Goal: Book appointment/travel/reservation

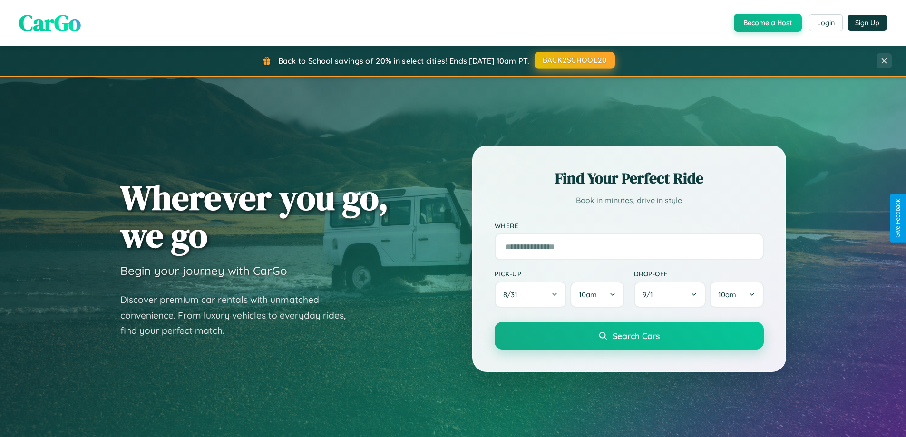
click at [574, 60] on button "BACK2SCHOOL20" at bounding box center [574, 60] width 80 height 17
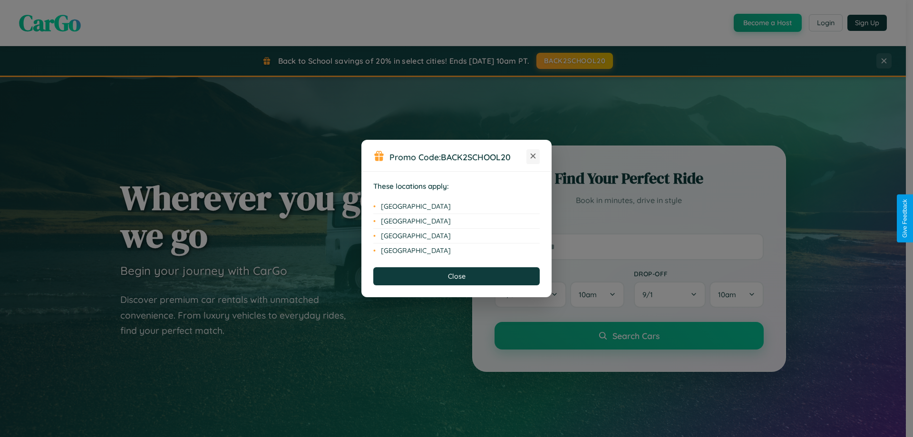
click at [533, 156] on icon at bounding box center [532, 156] width 5 height 5
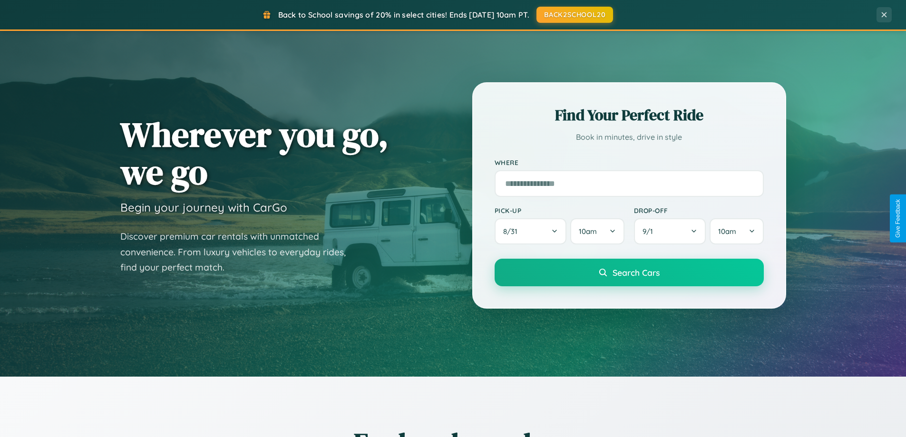
scroll to position [410, 0]
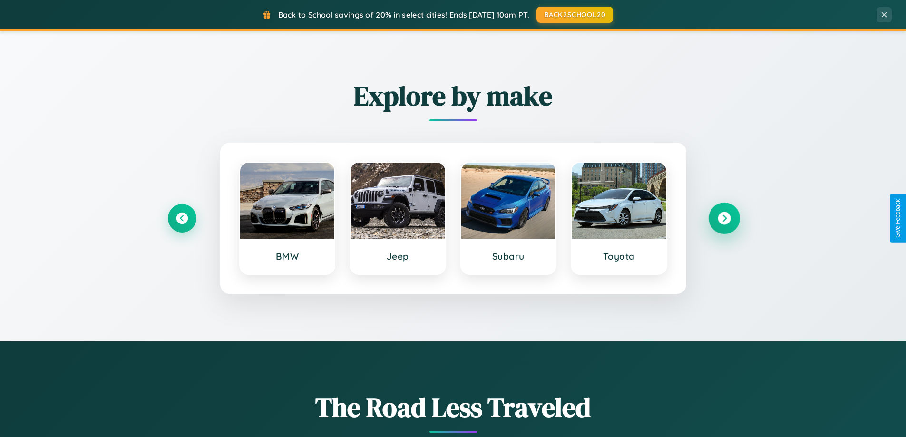
click at [723, 218] on icon at bounding box center [723, 218] width 13 height 13
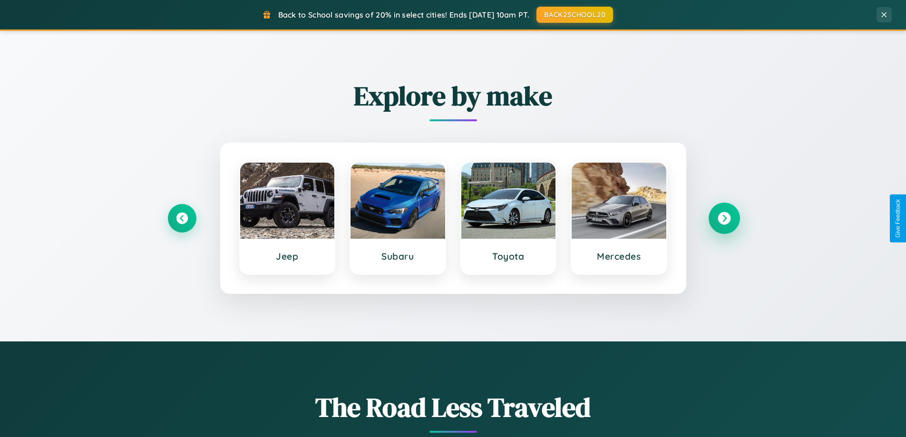
click at [723, 218] on icon at bounding box center [723, 218] width 13 height 13
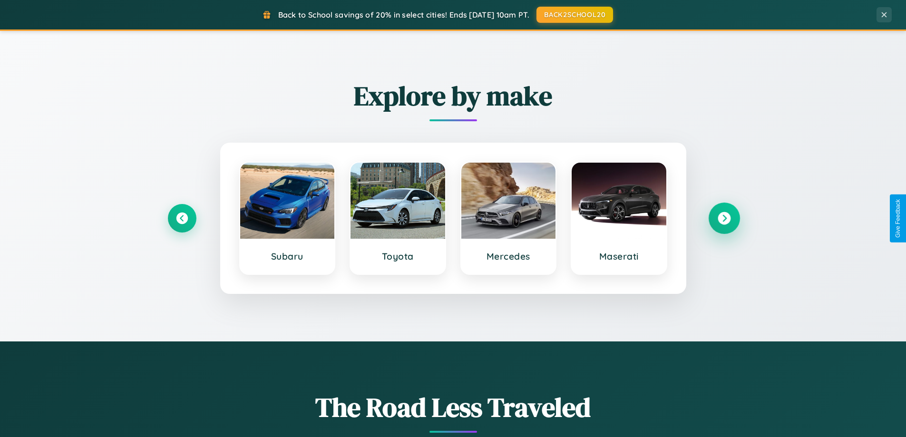
click at [723, 218] on icon at bounding box center [723, 218] width 13 height 13
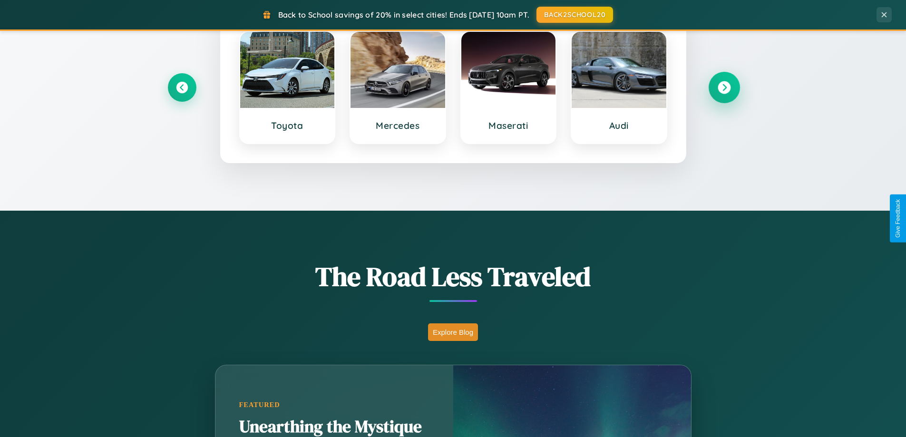
scroll to position [1527, 0]
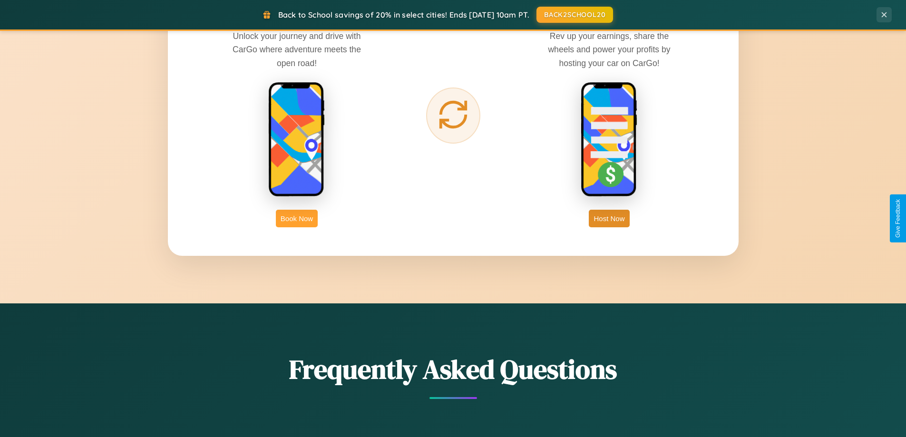
click at [297, 218] on button "Book Now" at bounding box center [297, 219] width 42 height 18
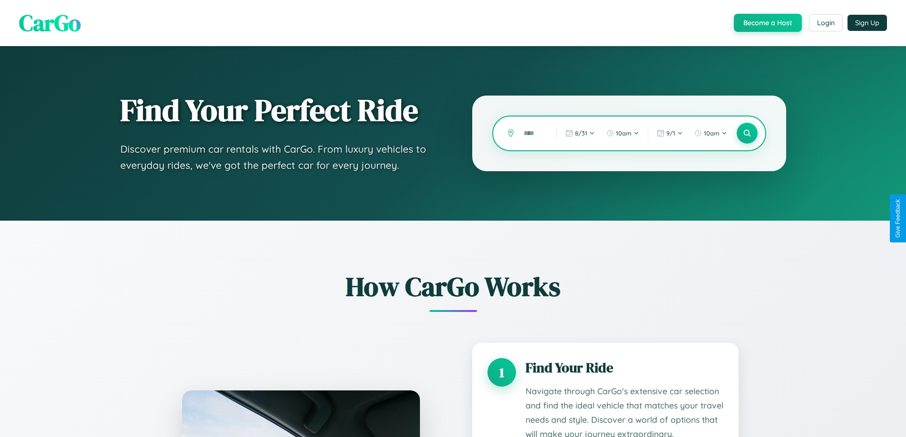
click at [533, 133] on input "text" at bounding box center [533, 133] width 28 height 17
click at [746, 133] on icon at bounding box center [746, 133] width 9 height 9
